Goal: Information Seeking & Learning: Find specific fact

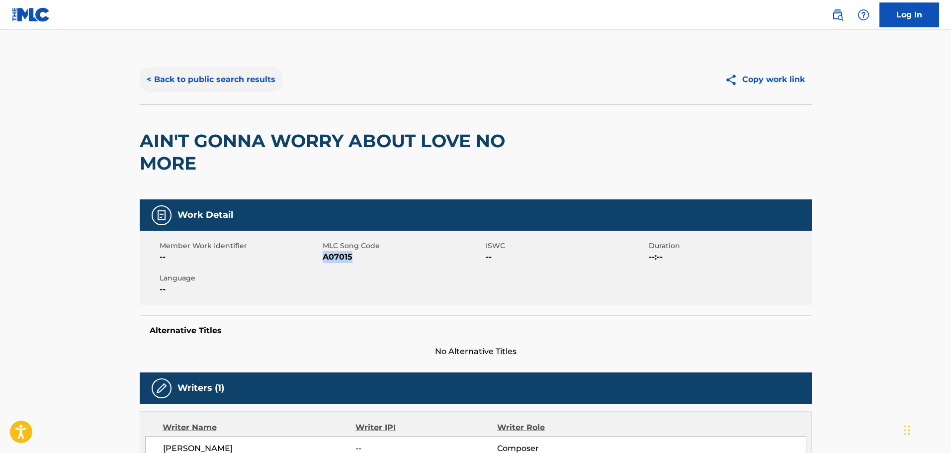
click at [244, 81] on button "< Back to public search results" at bounding box center [211, 79] width 143 height 25
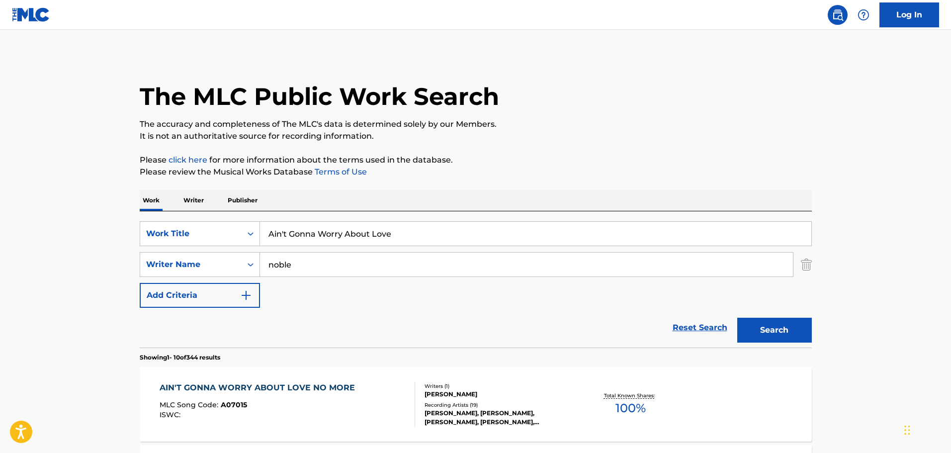
scroll to position [50, 0]
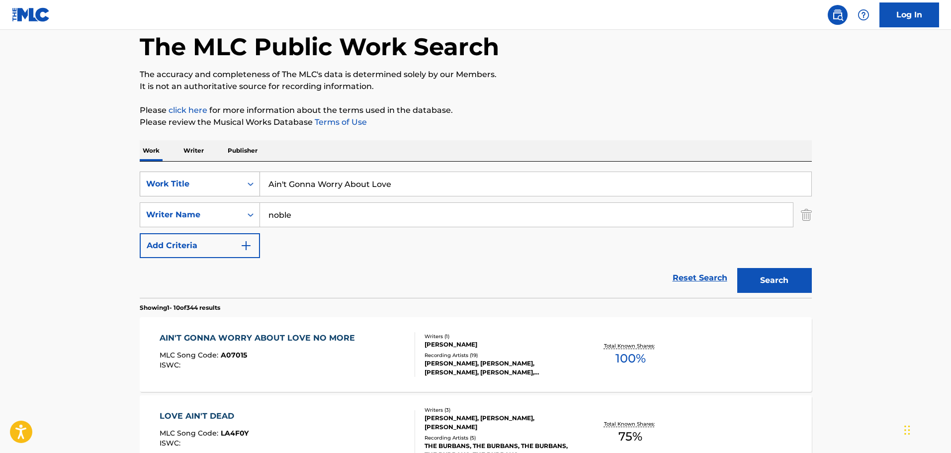
drag, startPoint x: 397, startPoint y: 186, endPoint x: 218, endPoint y: 184, distance: 178.6
click at [218, 184] on div "SearchWithCriteria9e8d9a80-228f-43f5-9d59-5eca9b9a4355 Work Title Ain't Gonna W…" at bounding box center [476, 184] width 672 height 25
paste input "L'assasinat de [PERSON_NAME]"
type input "L'assasinat de [PERSON_NAME]"
drag, startPoint x: 304, startPoint y: 214, endPoint x: 177, endPoint y: 210, distance: 127.4
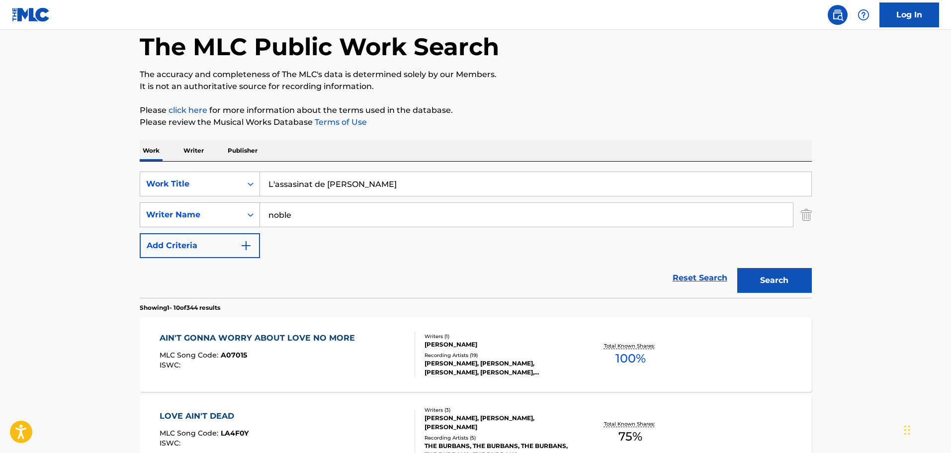
click at [177, 210] on div "SearchWithCriteriadaa73d43-dbeb-4c0c-81cc-c05647539c3b Writer Name noble" at bounding box center [476, 214] width 672 height 25
click at [782, 276] on button "Search" at bounding box center [774, 280] width 75 height 25
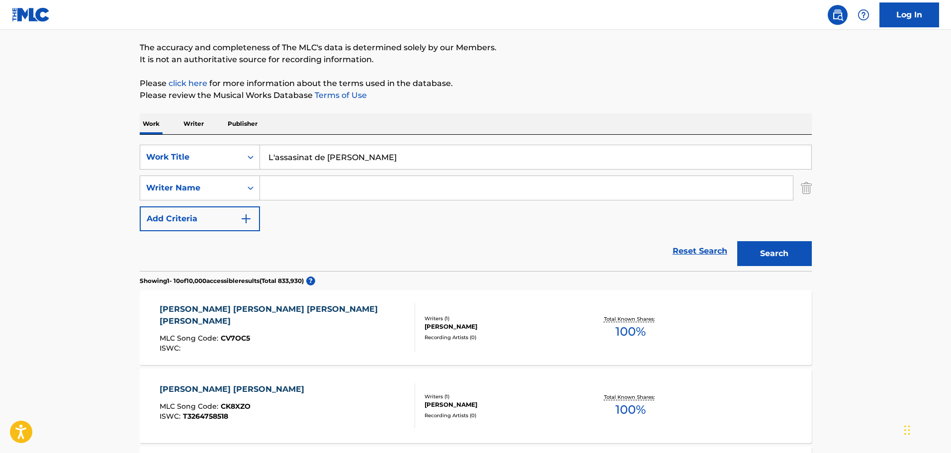
scroll to position [99, 0]
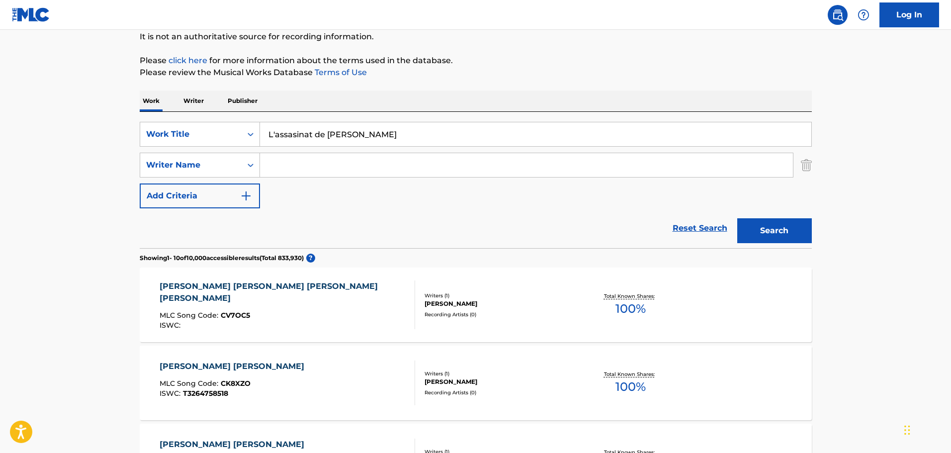
click at [266, 161] on input "Search Form" at bounding box center [526, 165] width 533 height 24
type input "[PERSON_NAME]"
click at [737, 218] on button "Search" at bounding box center [774, 230] width 75 height 25
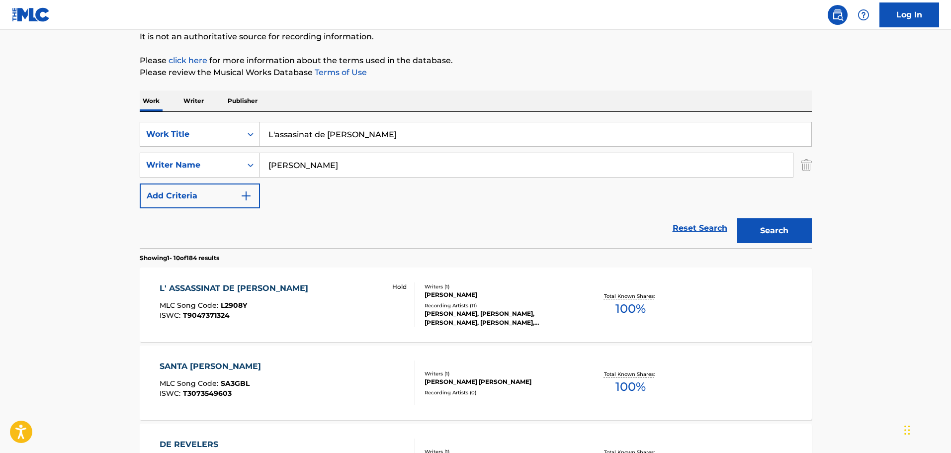
click at [497, 309] on div "[PERSON_NAME], [PERSON_NAME], [PERSON_NAME], [PERSON_NAME], [PERSON_NAME], [PER…" at bounding box center [500, 318] width 150 height 18
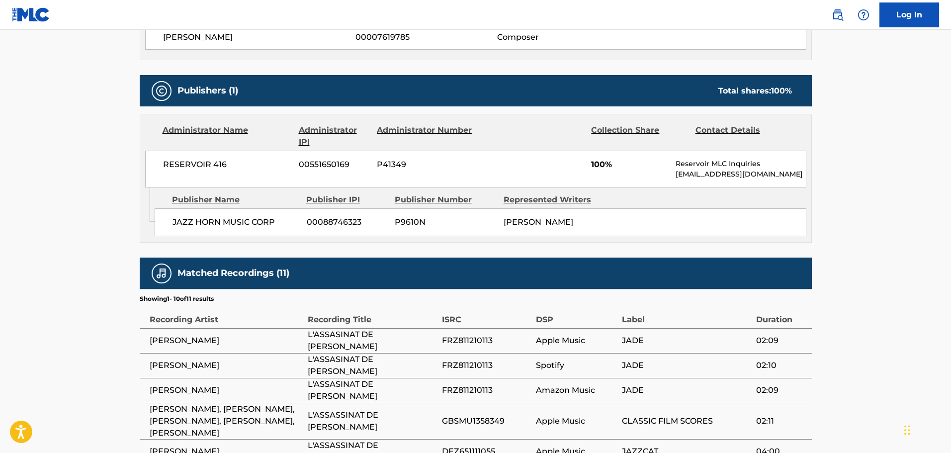
scroll to position [448, 0]
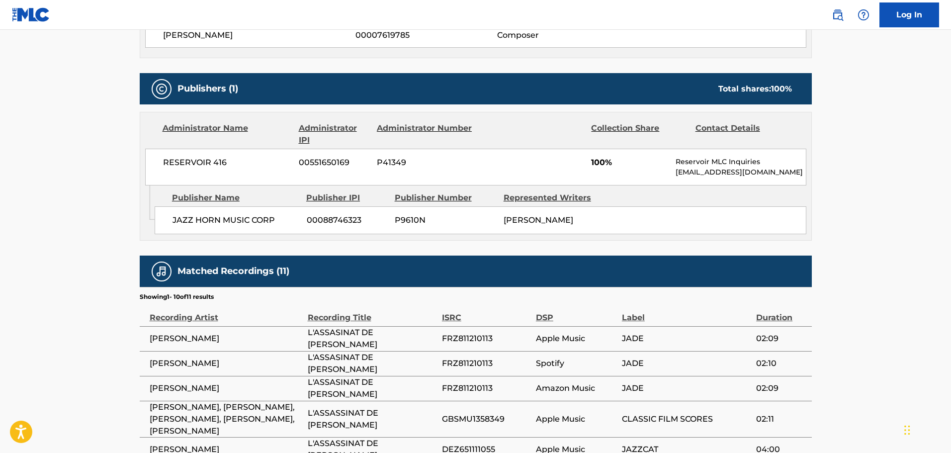
click at [276, 214] on span "JAZZ HORN MUSIC CORP" at bounding box center [236, 220] width 127 height 12
drag, startPoint x: 276, startPoint y: 204, endPoint x: 178, endPoint y: 213, distance: 98.9
click at [178, 214] on span "JAZZ HORN MUSIC CORP" at bounding box center [236, 220] width 127 height 12
copy div "JAZZ HORN MUSIC CORP"
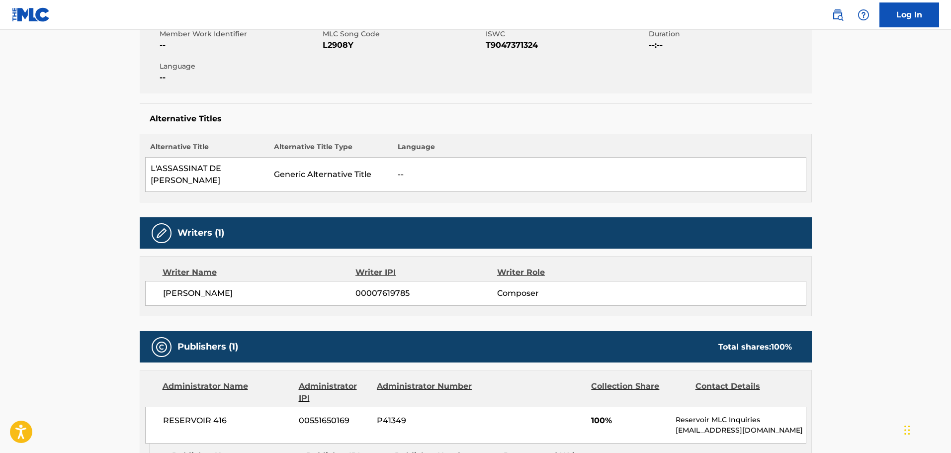
scroll to position [50, 0]
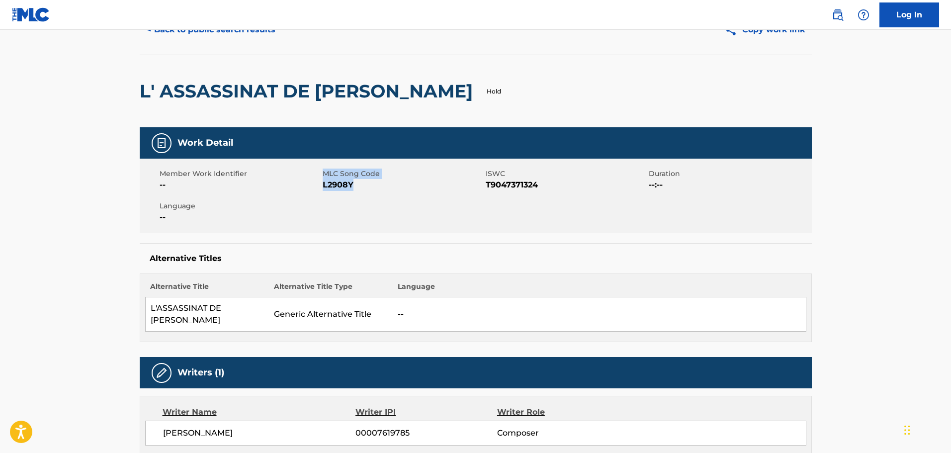
drag, startPoint x: 353, startPoint y: 184, endPoint x: 321, endPoint y: 183, distance: 31.9
click at [321, 183] on div "Member Work Identifier -- MLC Song Code L2908Y ISWC T9047371324 Duration --:-- …" at bounding box center [476, 196] width 672 height 75
click at [340, 183] on span "L2908Y" at bounding box center [403, 185] width 161 height 12
drag, startPoint x: 354, startPoint y: 185, endPoint x: 324, endPoint y: 184, distance: 29.9
click at [324, 184] on span "L2908Y" at bounding box center [403, 185] width 161 height 12
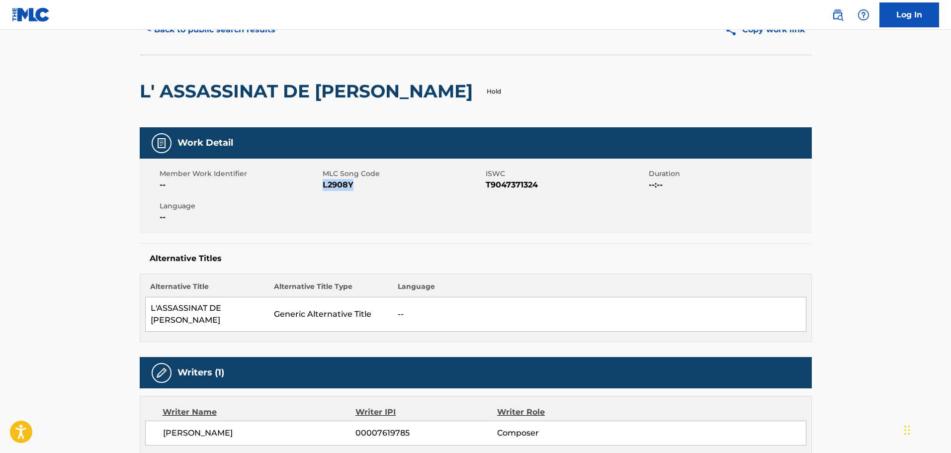
copy span "L2908Y"
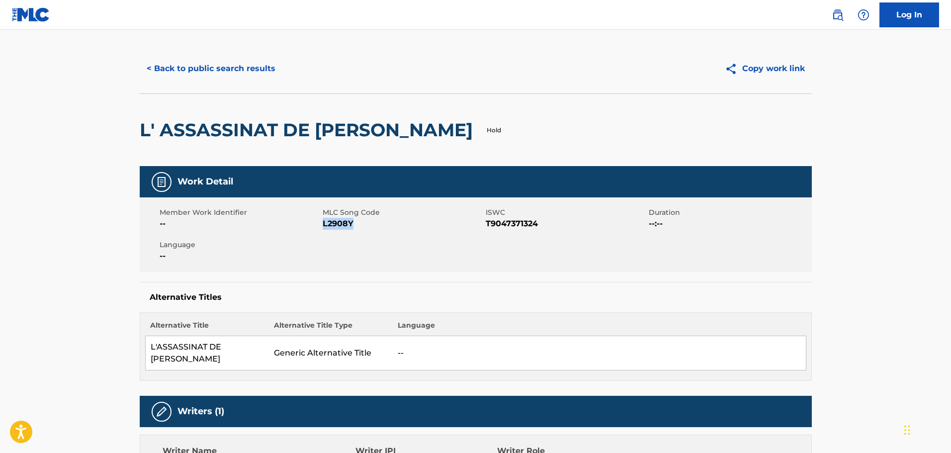
scroll to position [0, 0]
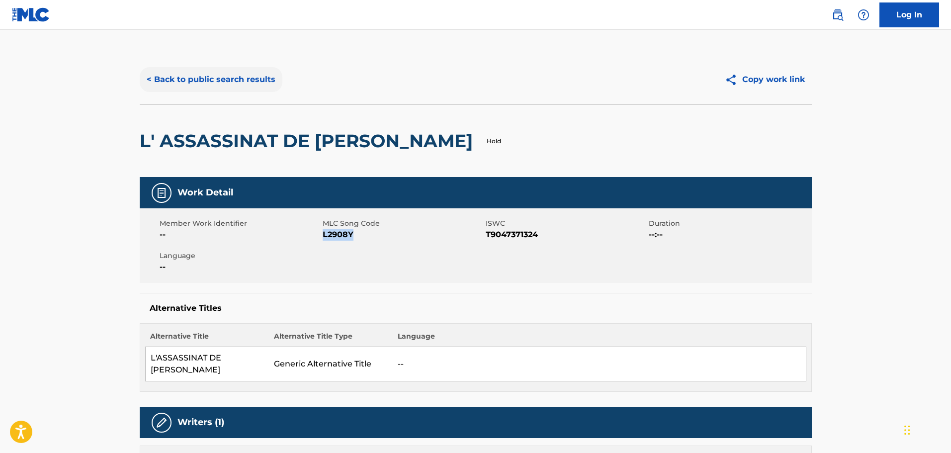
click at [233, 82] on button "< Back to public search results" at bounding box center [211, 79] width 143 height 25
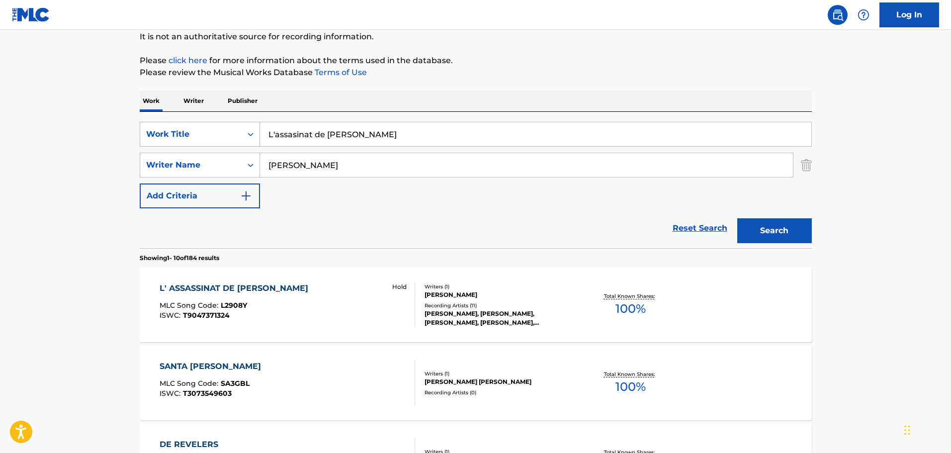
drag, startPoint x: 349, startPoint y: 134, endPoint x: 222, endPoint y: 130, distance: 126.4
click at [217, 129] on div "SearchWithCriteria9e8d9a80-228f-43f5-9d59-5eca9b9a4355 Work Title L'assasinat d…" at bounding box center [476, 134] width 672 height 25
paste input "Dîner au motel"
type input "Dîner au motel"
click at [796, 224] on button "Search" at bounding box center [774, 230] width 75 height 25
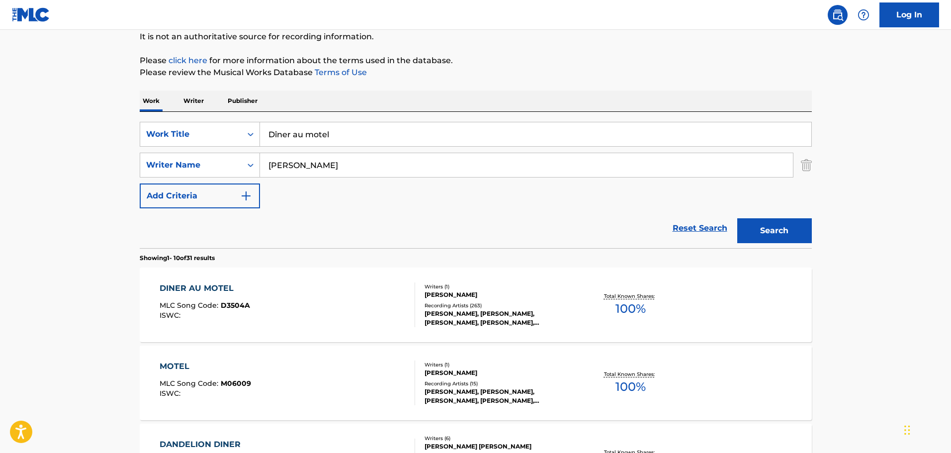
click at [492, 298] on div "[PERSON_NAME]" at bounding box center [500, 294] width 150 height 9
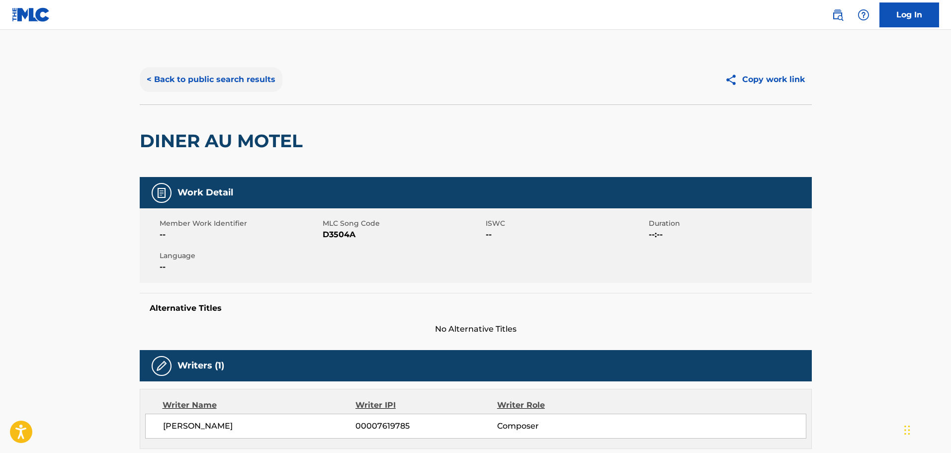
click at [204, 75] on button "< Back to public search results" at bounding box center [211, 79] width 143 height 25
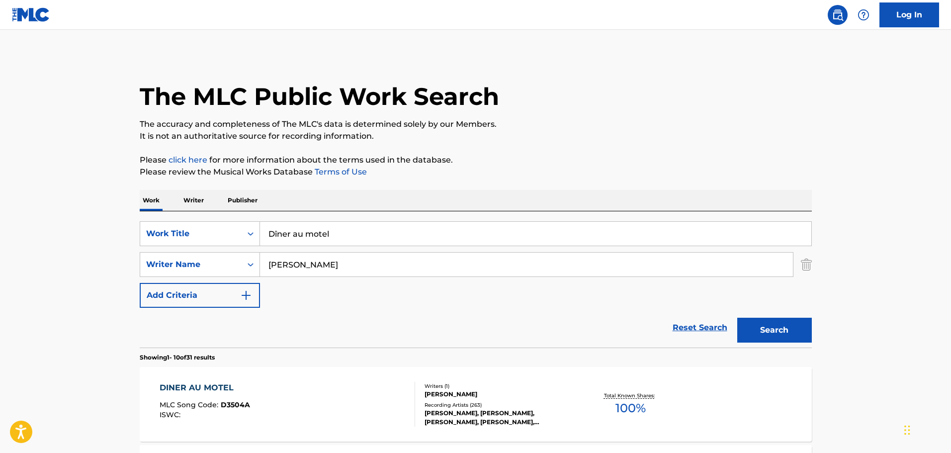
scroll to position [99, 0]
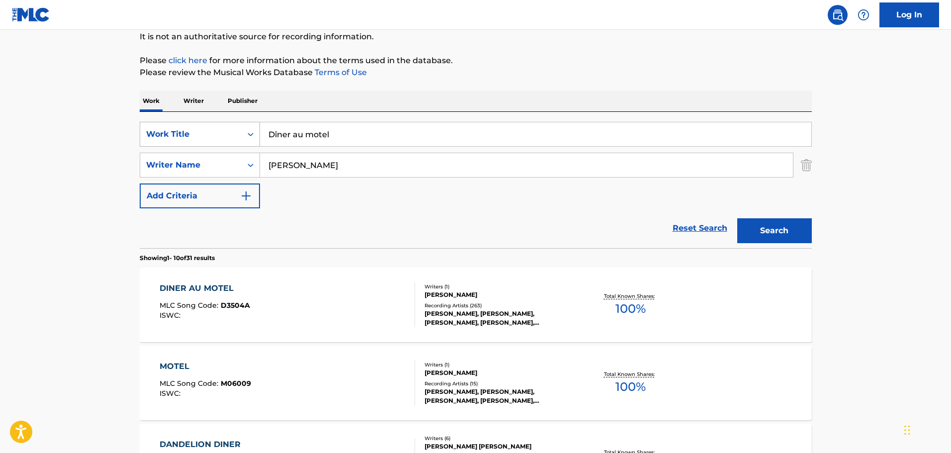
drag, startPoint x: 331, startPoint y: 132, endPoint x: 214, endPoint y: 132, distance: 116.9
click at [214, 132] on div "SearchWithCriteria9e8d9a80-228f-43f5-9d59-5eca9b9a4355 Work Title Dîner au motel" at bounding box center [476, 134] width 672 height 25
paste input "Evasion [PERSON_NAME]"
type input "Evasion [PERSON_NAME]"
click at [769, 226] on button "Search" at bounding box center [774, 230] width 75 height 25
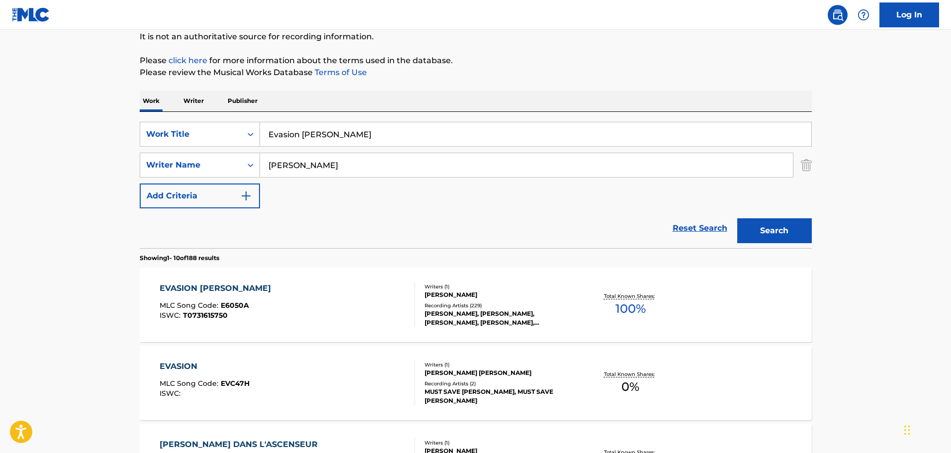
click at [533, 303] on div "Recording Artists ( 229 )" at bounding box center [500, 305] width 150 height 7
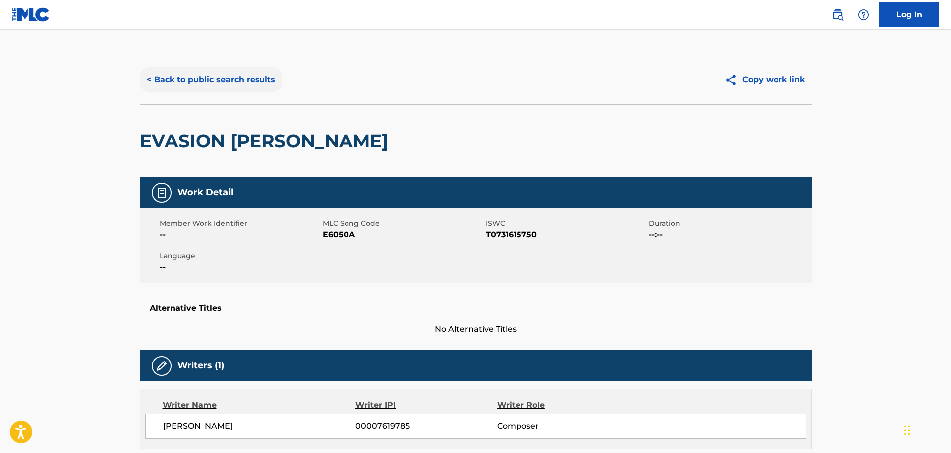
click at [191, 78] on button "< Back to public search results" at bounding box center [211, 79] width 143 height 25
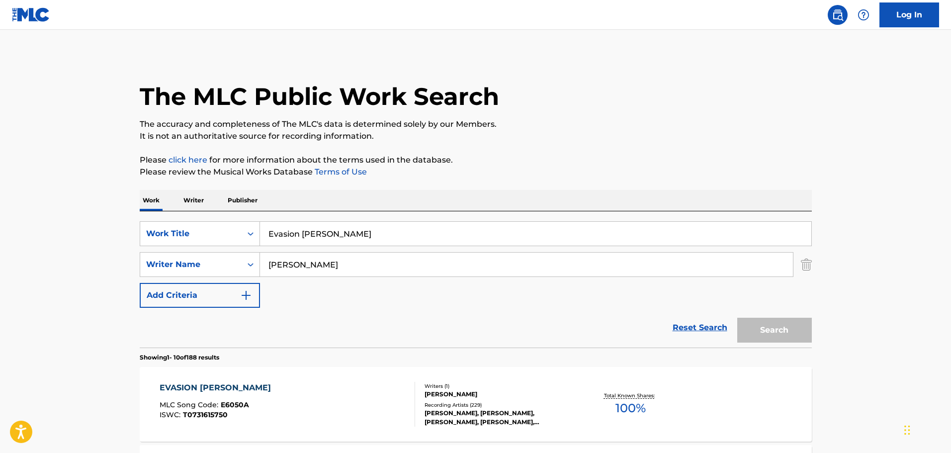
scroll to position [99, 0]
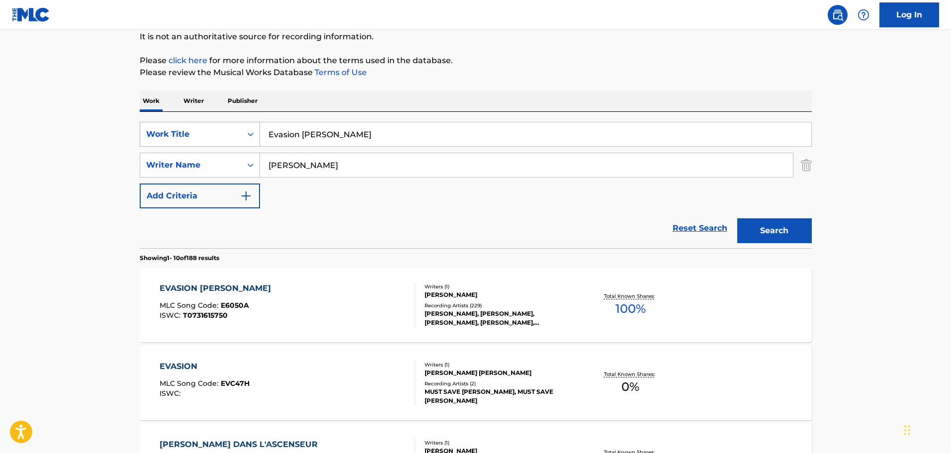
drag, startPoint x: 363, startPoint y: 131, endPoint x: 203, endPoint y: 137, distance: 160.2
click at [203, 137] on div "SearchWithCriteria9e8d9a80-228f-43f5-9d59-5eca9b9a4355 Work Title Evasion [PERS…" at bounding box center [476, 134] width 672 height 25
paste input "Visite du vigile"
type input "Visite du vigile"
click at [776, 228] on button "Search" at bounding box center [774, 230] width 75 height 25
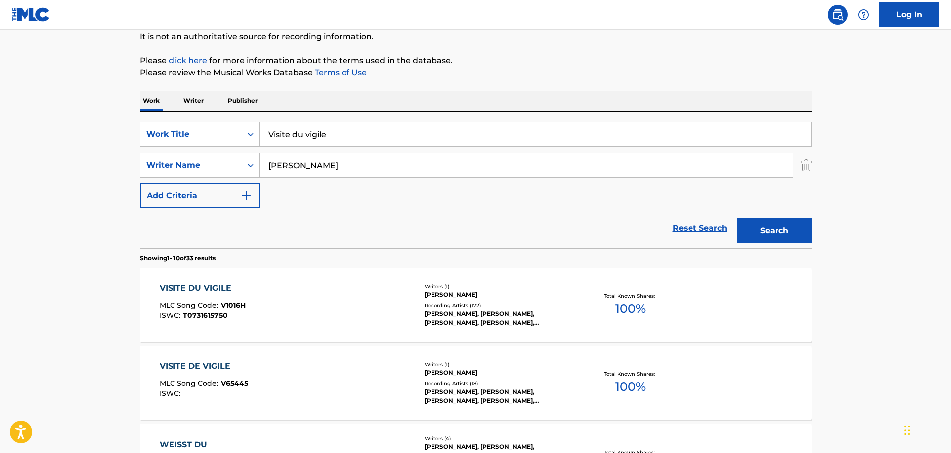
click at [527, 296] on div "[PERSON_NAME]" at bounding box center [500, 294] width 150 height 9
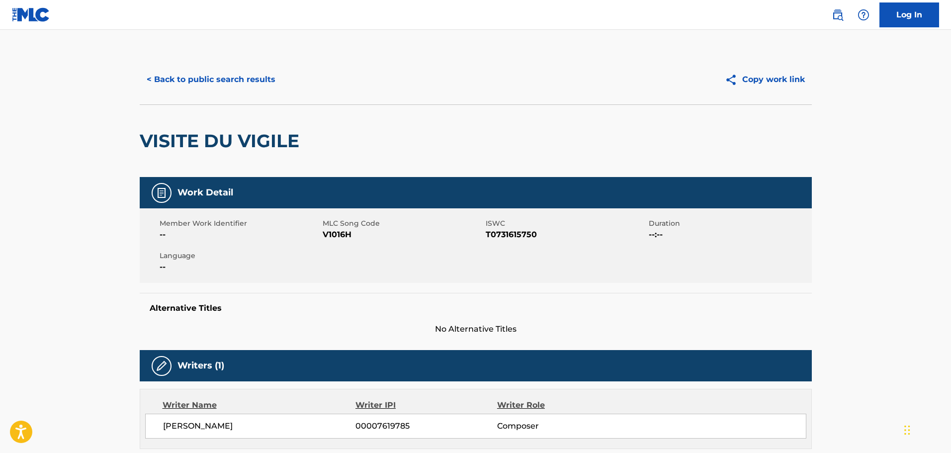
click at [237, 74] on button "< Back to public search results" at bounding box center [211, 79] width 143 height 25
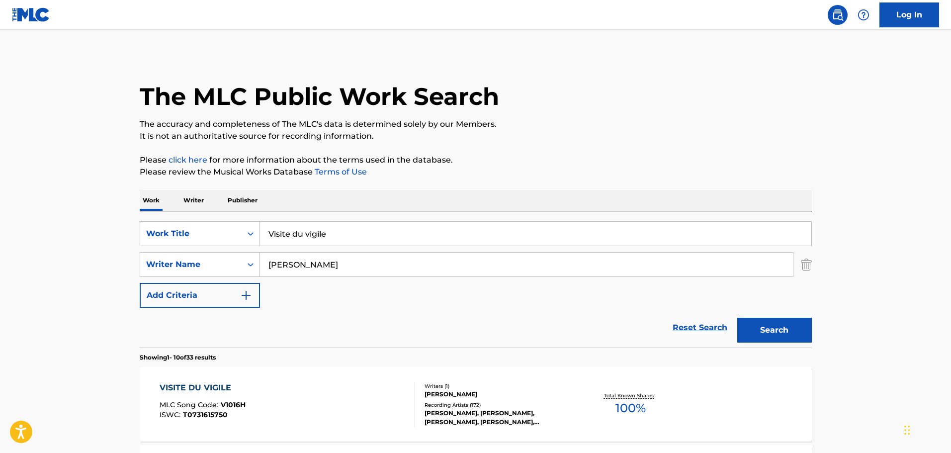
scroll to position [99, 0]
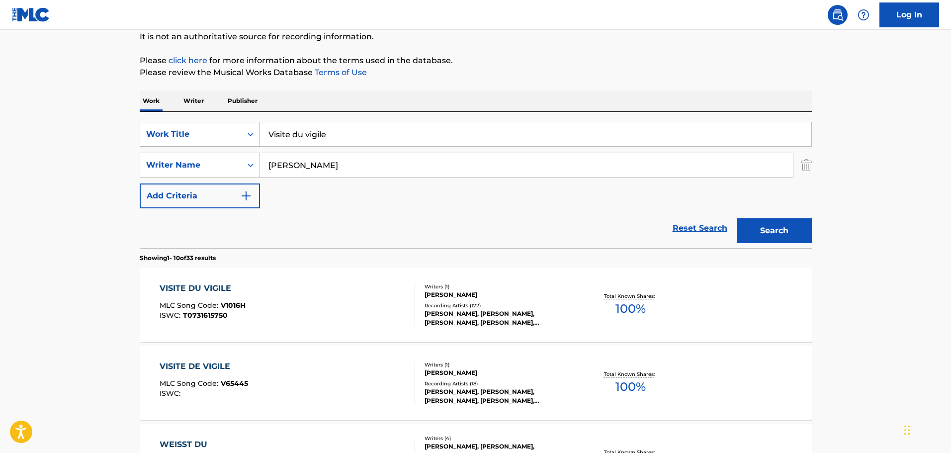
drag, startPoint x: 368, startPoint y: 134, endPoint x: 181, endPoint y: 134, distance: 186.5
click at [181, 134] on div "SearchWithCriteria9e8d9a80-228f-43f5-9d59-5eca9b9a4355 Work Title Visite du vig…" at bounding box center [476, 134] width 672 height 25
paste input "Au bar du petit bac"
type input "Au bar du petit bac"
click at [793, 236] on button "Search" at bounding box center [774, 230] width 75 height 25
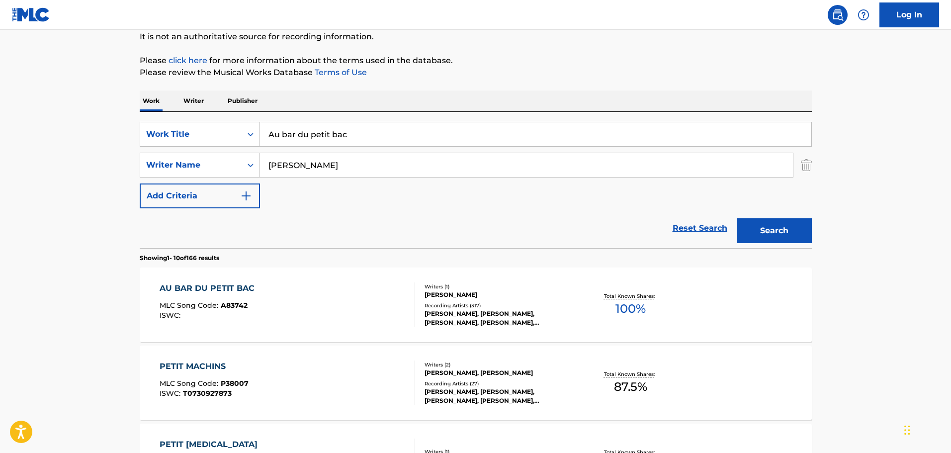
click at [516, 294] on div "[PERSON_NAME]" at bounding box center [500, 294] width 150 height 9
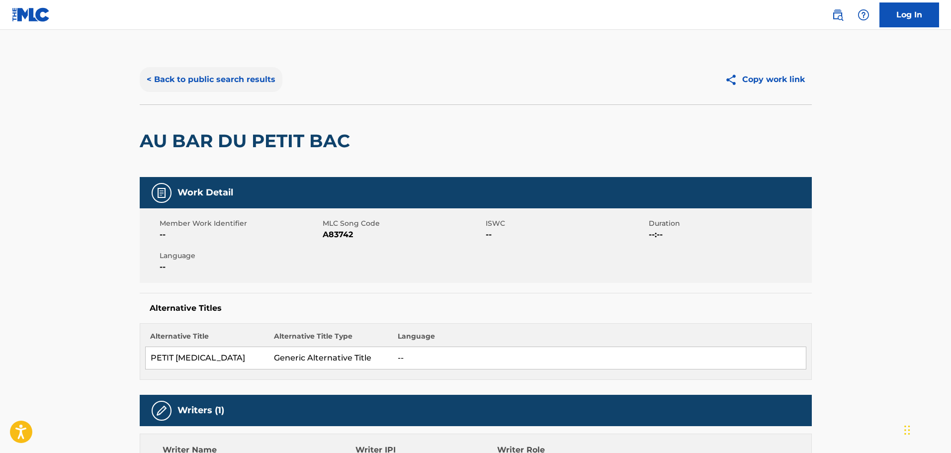
click at [225, 81] on button "< Back to public search results" at bounding box center [211, 79] width 143 height 25
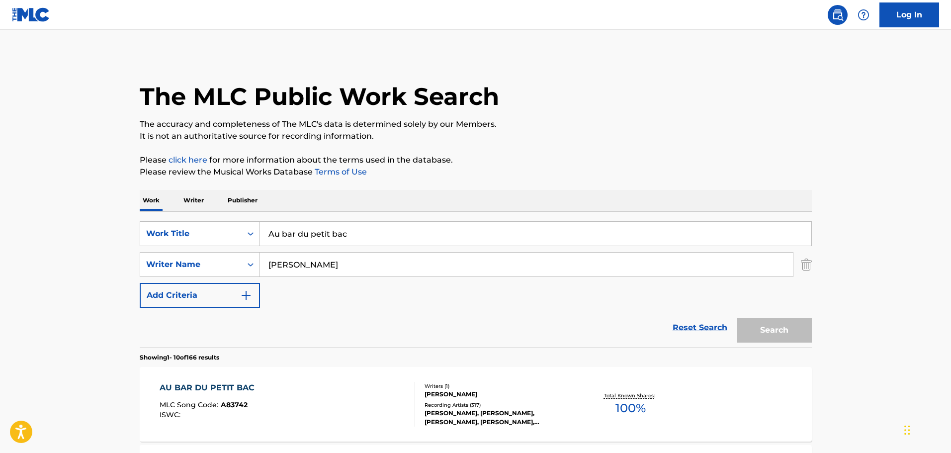
scroll to position [99, 0]
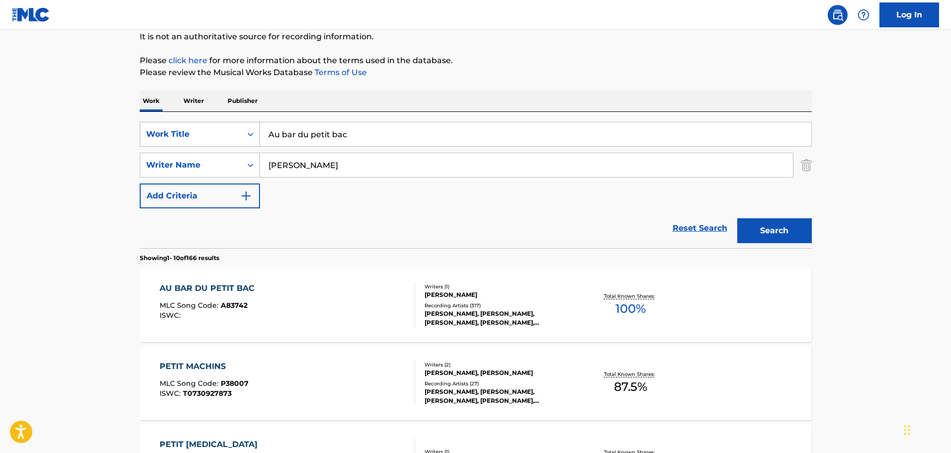
drag, startPoint x: 377, startPoint y: 134, endPoint x: 192, endPoint y: 134, distance: 185.0
click at [192, 134] on div "SearchWithCriteria9e8d9a80-228f-43f5-9d59-5eca9b9a4355 Work Title Au bar du pet…" at bounding box center [476, 134] width 672 height 25
paste input "Chez le photographe du motel"
type input "Chez le photographe du motel"
click at [770, 230] on button "Search" at bounding box center [774, 230] width 75 height 25
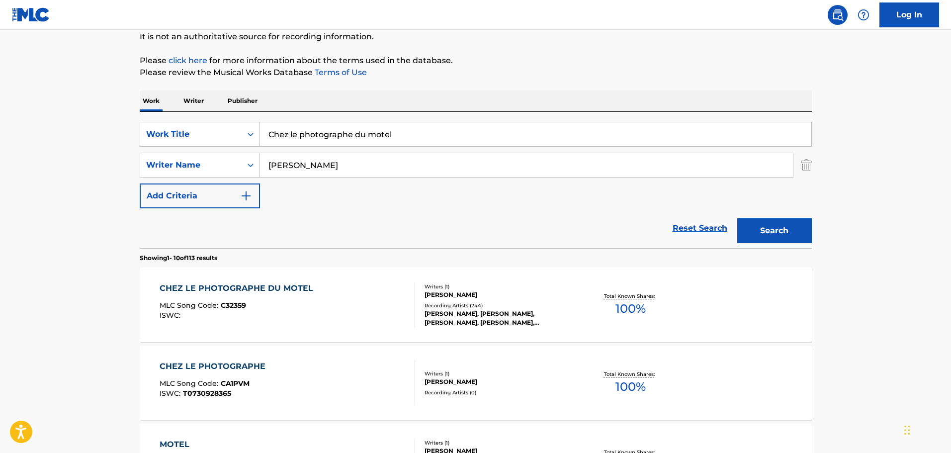
click at [466, 295] on div "[PERSON_NAME]" at bounding box center [500, 294] width 150 height 9
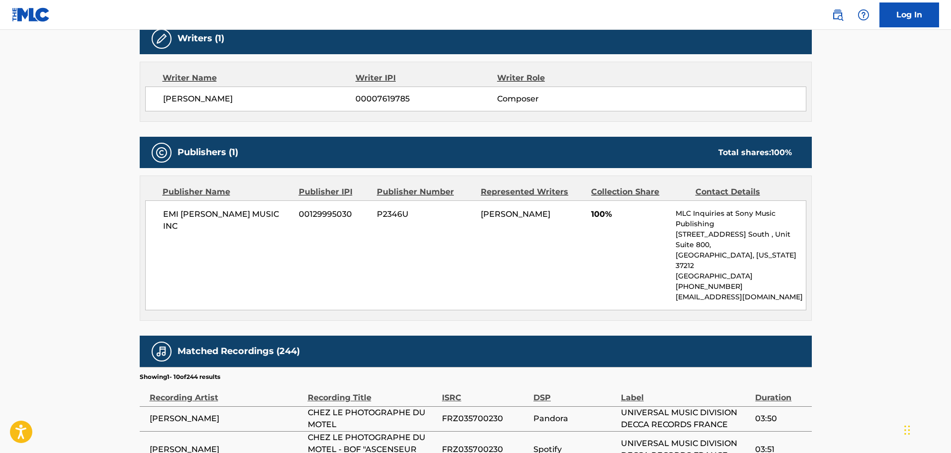
scroll to position [298, 0]
